Goal: Information Seeking & Learning: Learn about a topic

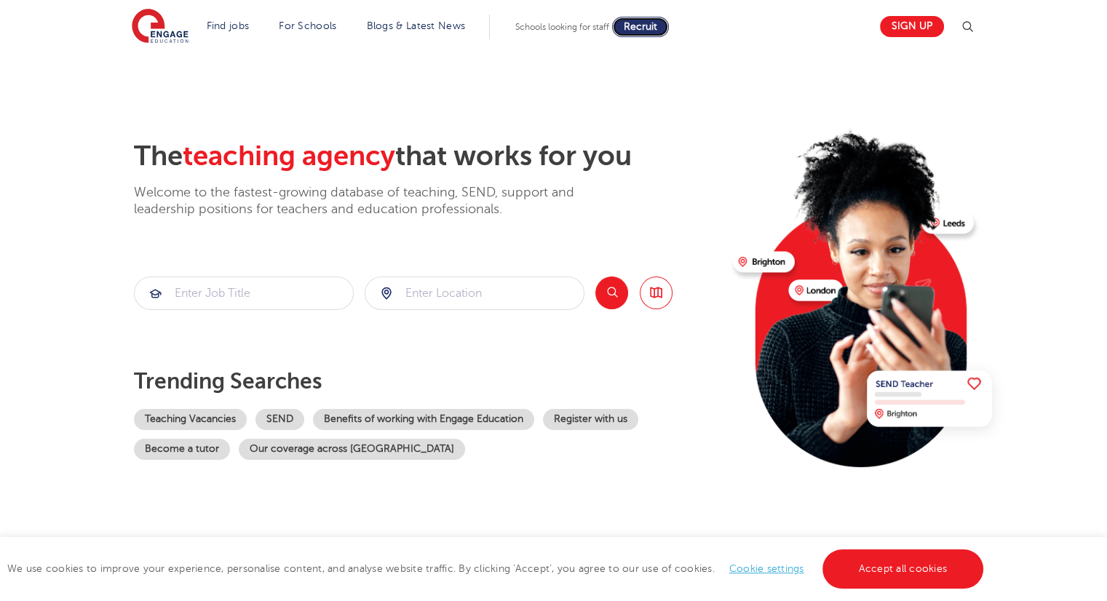
click at [653, 23] on span "Recruit" at bounding box center [640, 26] width 33 height 11
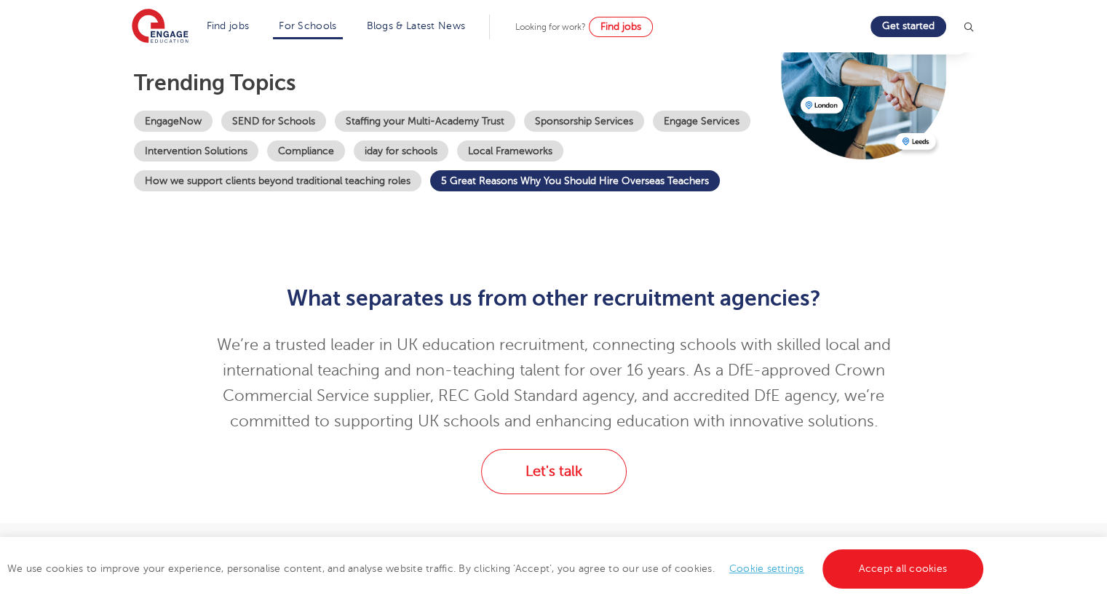
scroll to position [183, 0]
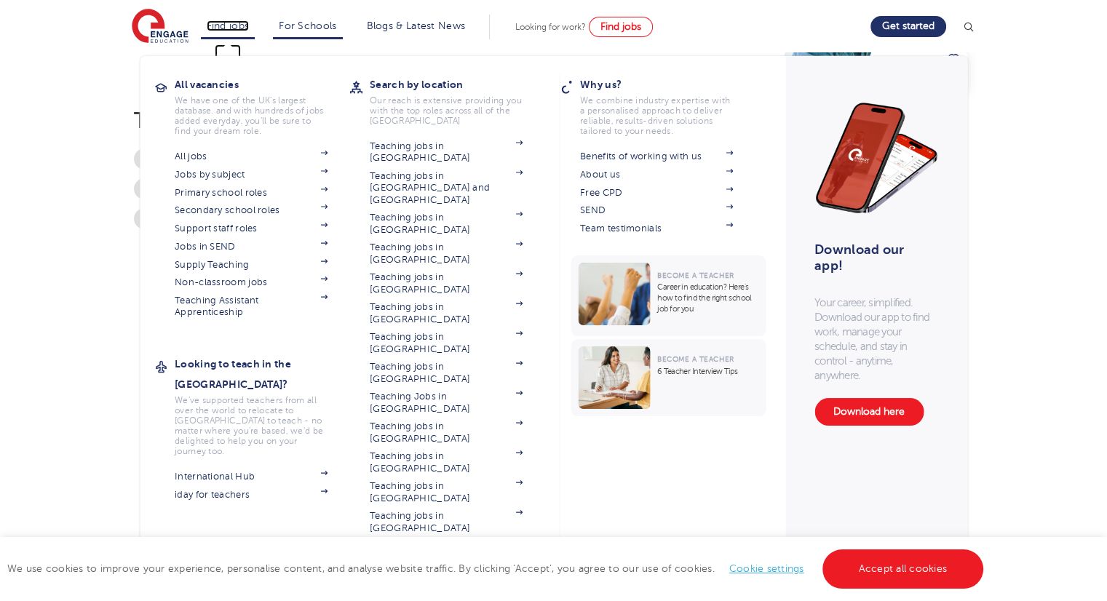
click at [226, 24] on link "Find jobs" at bounding box center [228, 25] width 43 height 11
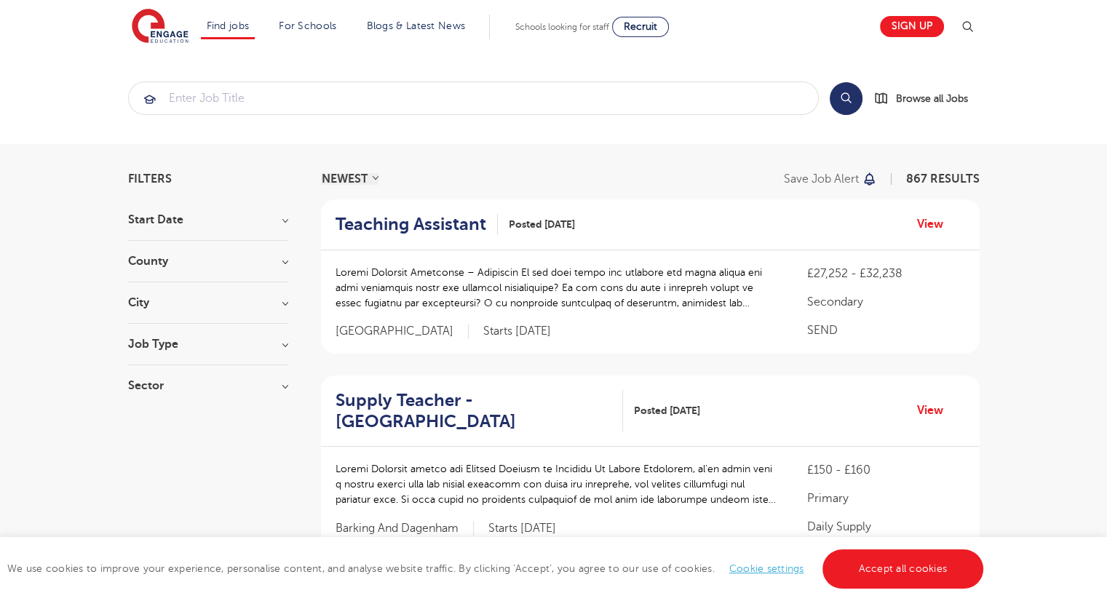
click at [258, 306] on h3 "City" at bounding box center [208, 303] width 160 height 12
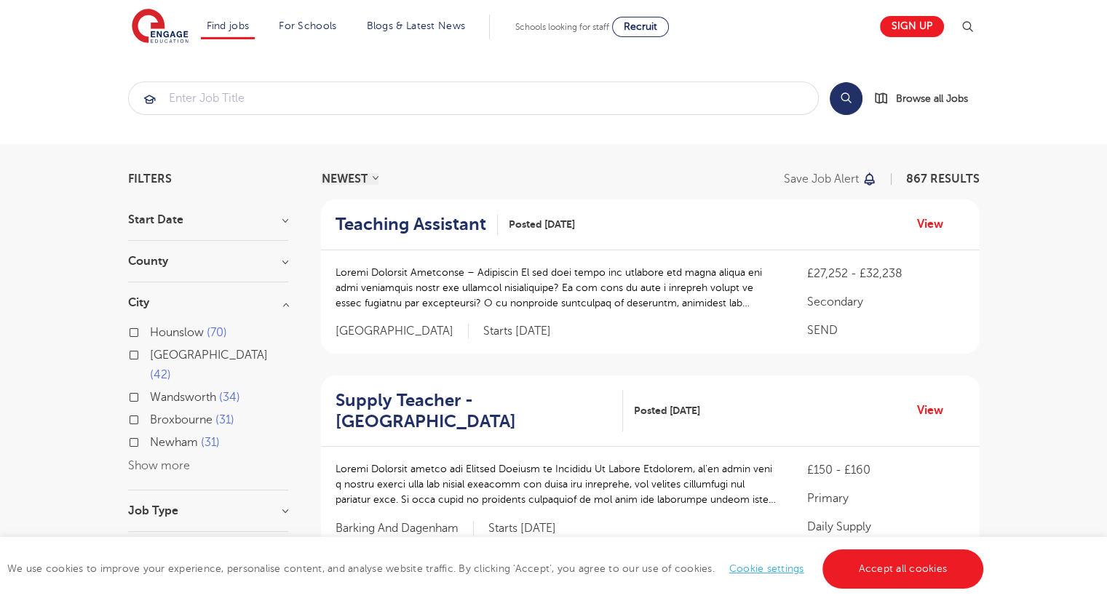
click at [146, 459] on button "Show more" at bounding box center [159, 465] width 62 height 13
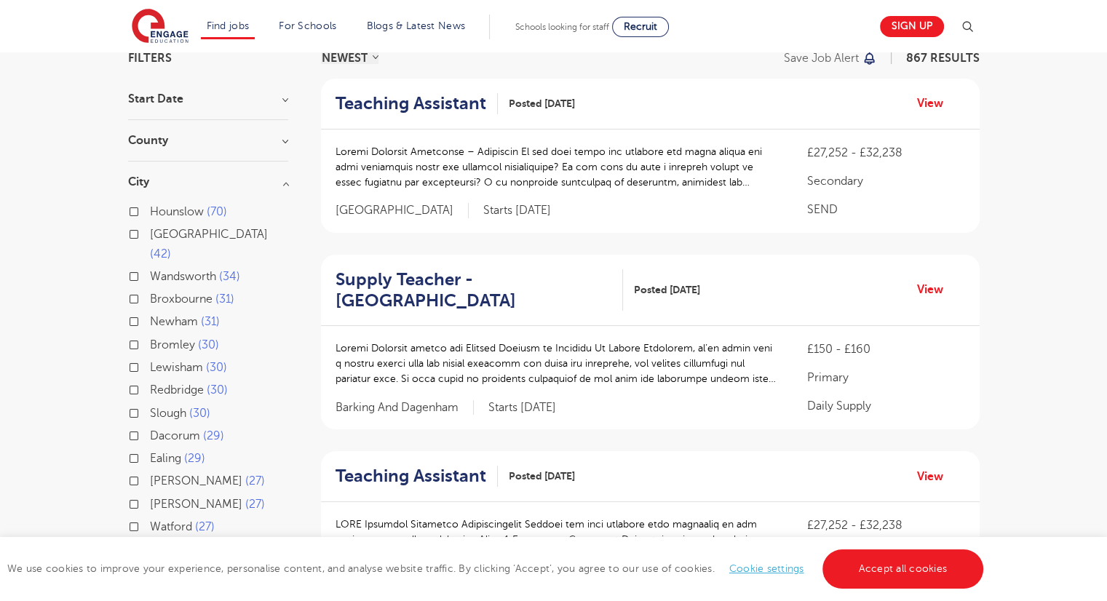
scroll to position [119, 0]
click at [197, 140] on h3 "County" at bounding box center [208, 142] width 160 height 12
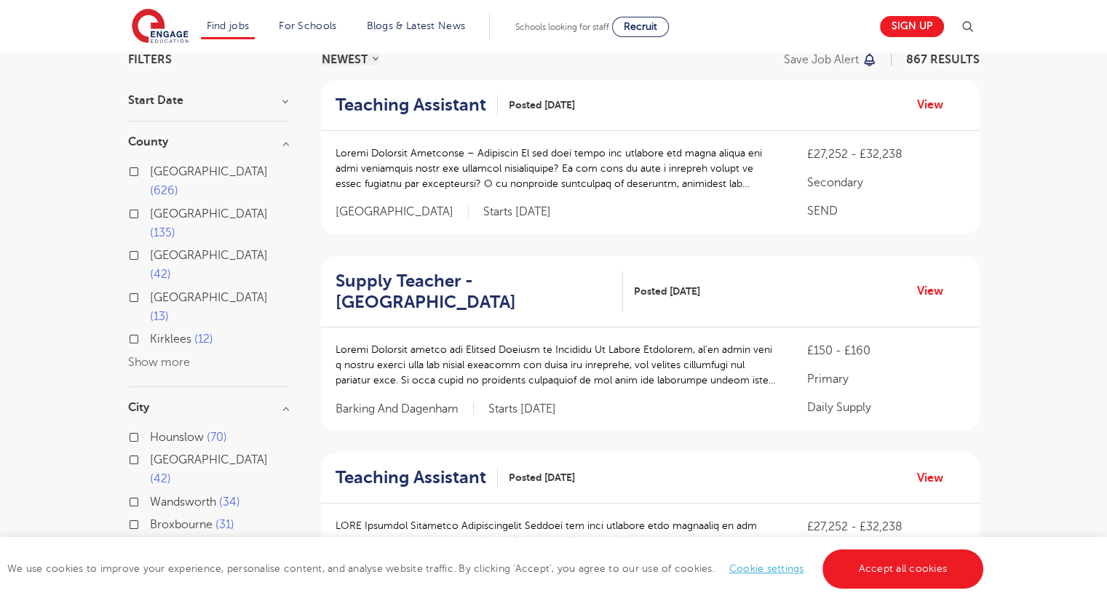
click at [152, 356] on button "Show more" at bounding box center [159, 362] width 62 height 13
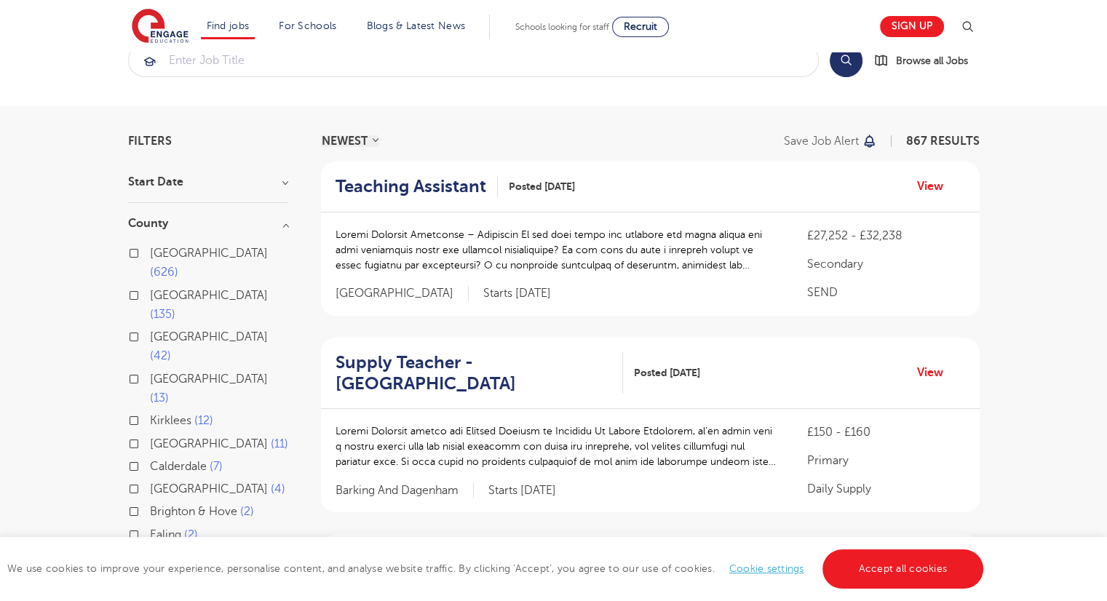
scroll to position [0, 0]
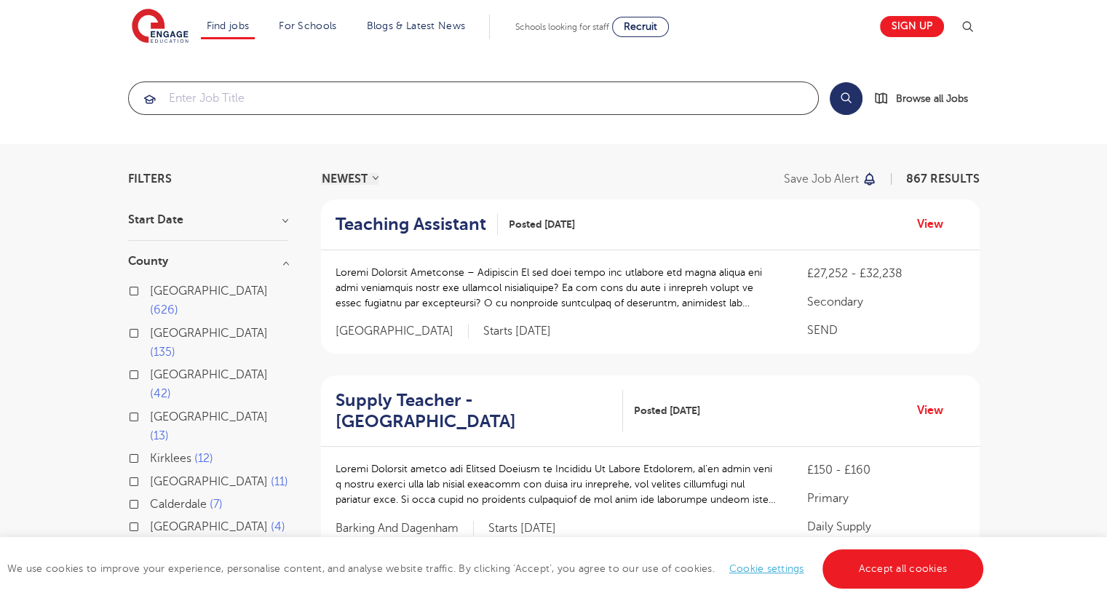
click at [218, 100] on input "search" at bounding box center [473, 98] width 689 height 32
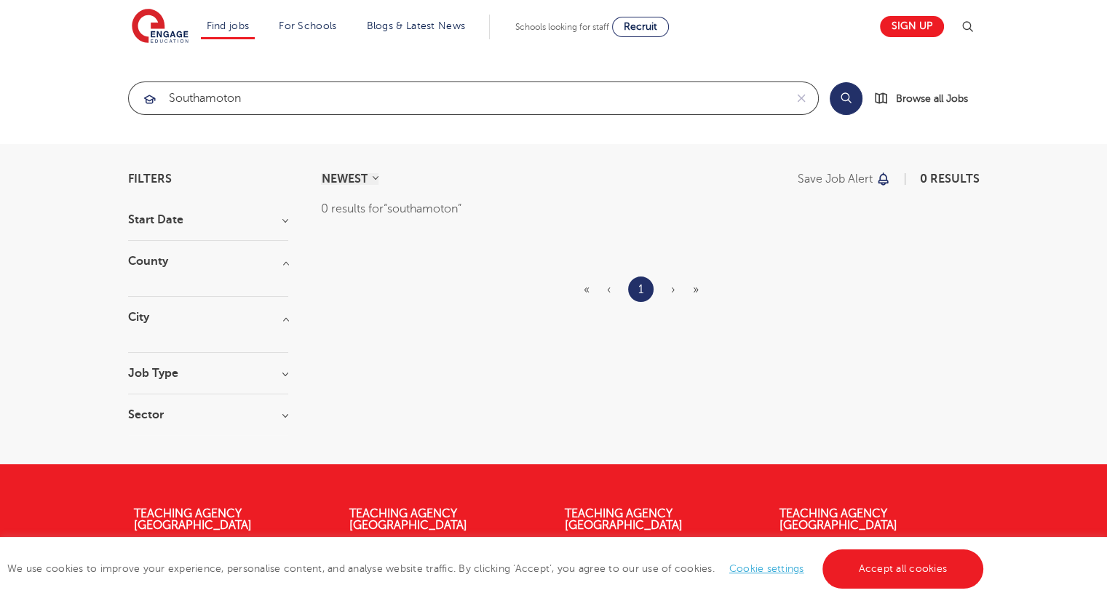
type input "southamoton"
click button "Submit" at bounding box center [0, 0] width 0 height 0
click at [931, 100] on span "Browse all Jobs" at bounding box center [932, 98] width 72 height 17
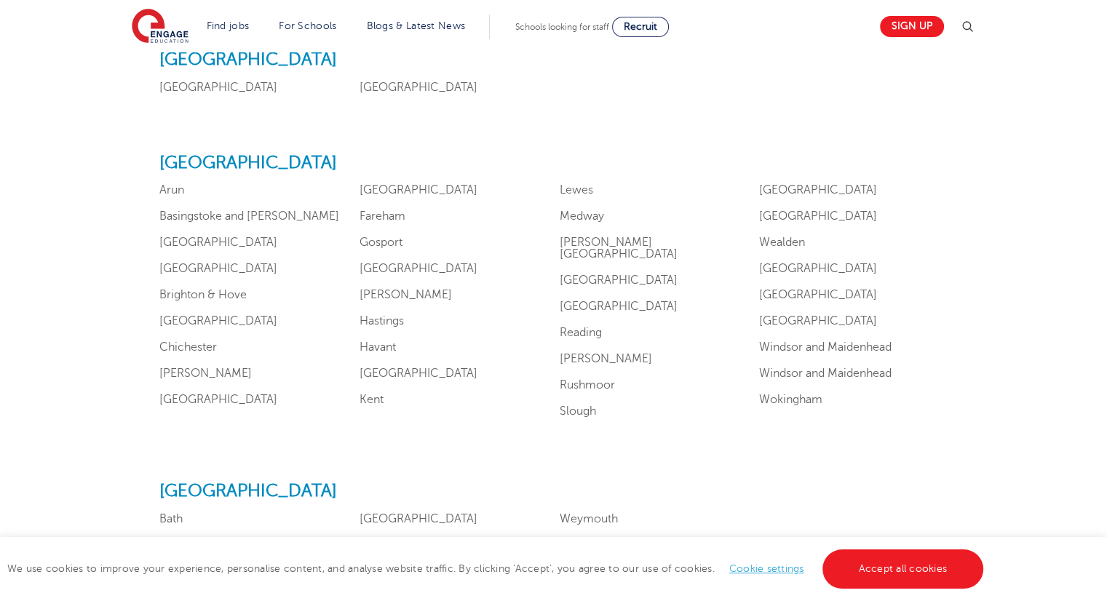
scroll to position [1336, 0]
click at [600, 300] on link "Portsmouth" at bounding box center [619, 306] width 118 height 13
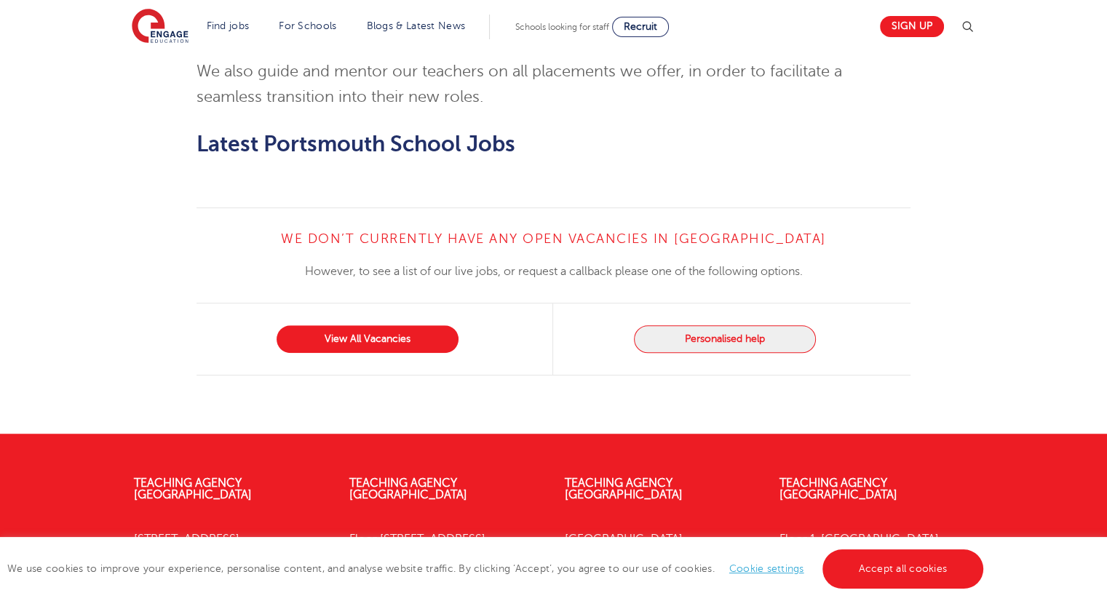
scroll to position [922, 0]
